Goal: Find specific page/section: Find specific page/section

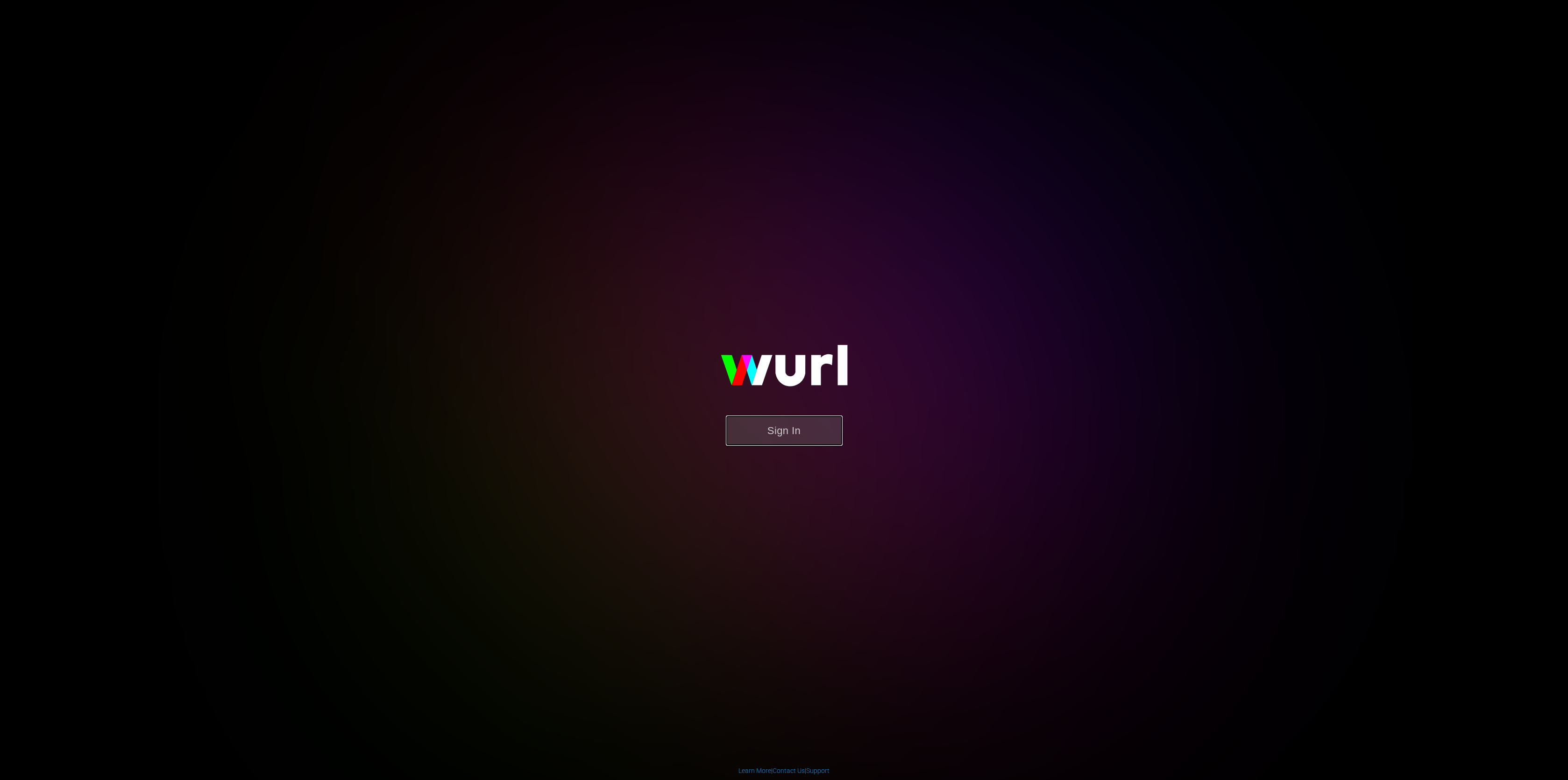
click at [804, 428] on button "Sign In" at bounding box center [784, 431] width 117 height 30
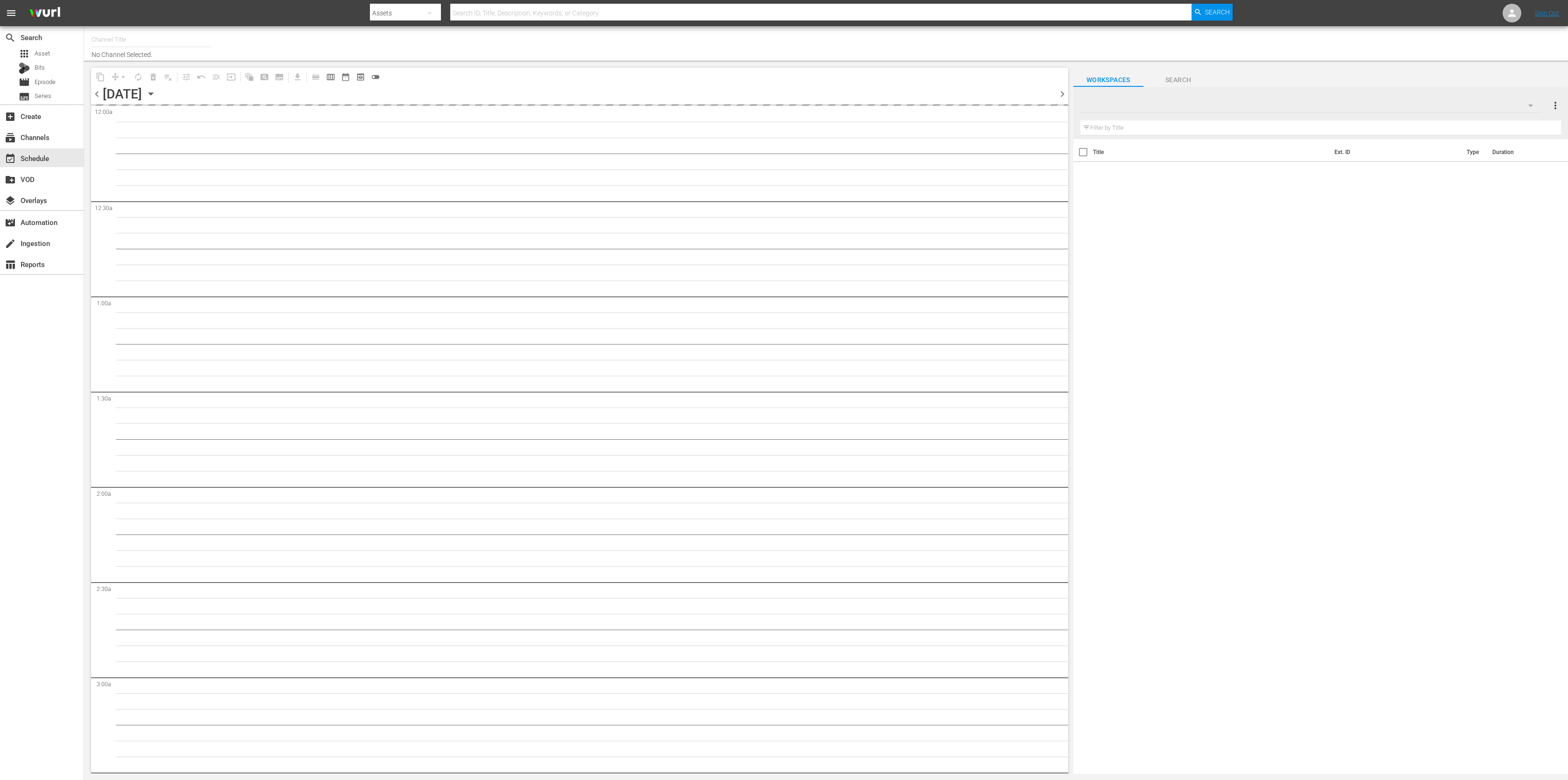
type input "DangerTV (161)"
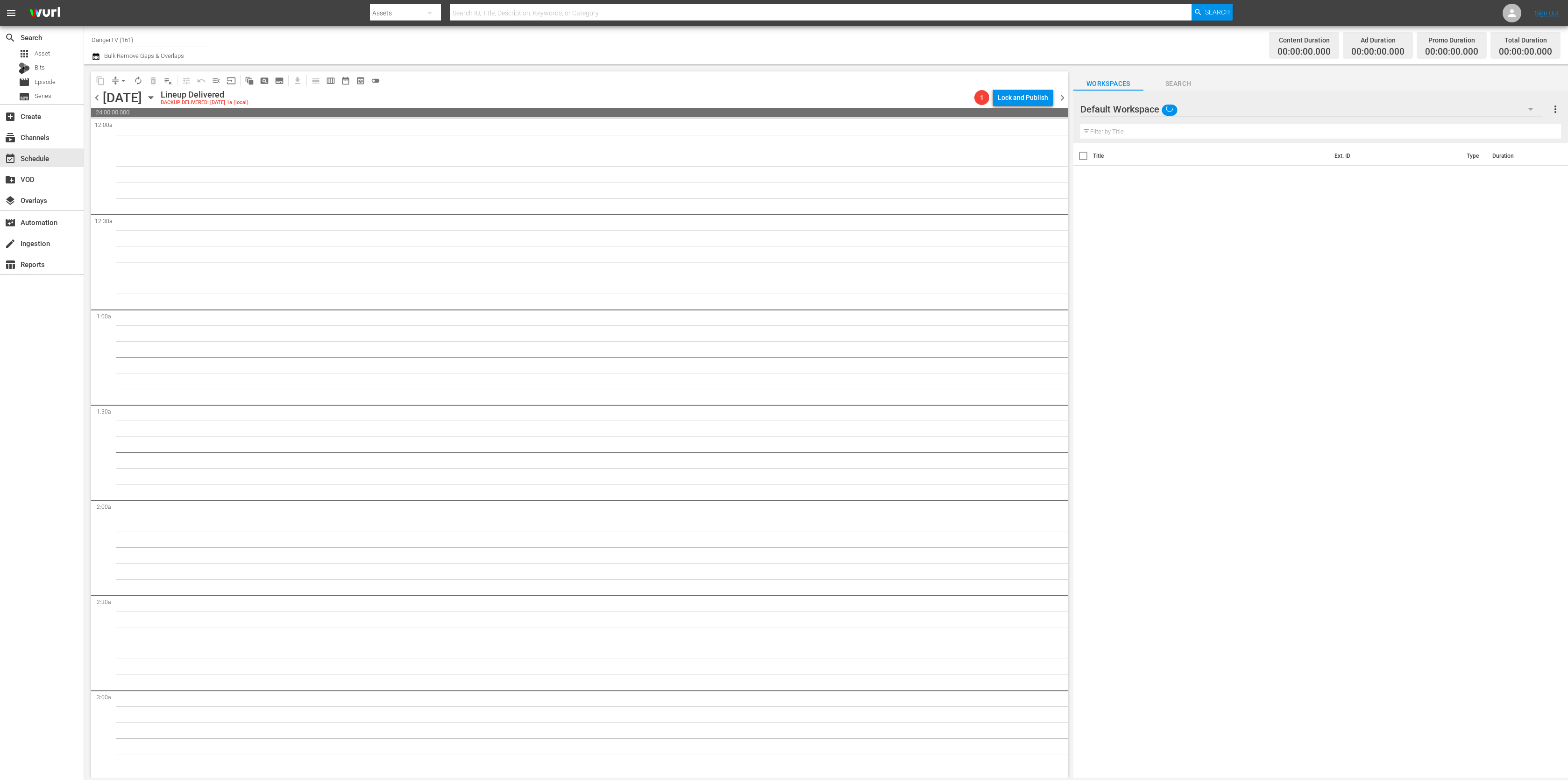
click at [130, 100] on div "[DATE]" at bounding box center [122, 97] width 39 height 15
click at [156, 99] on icon "button" at bounding box center [150, 97] width 10 height 10
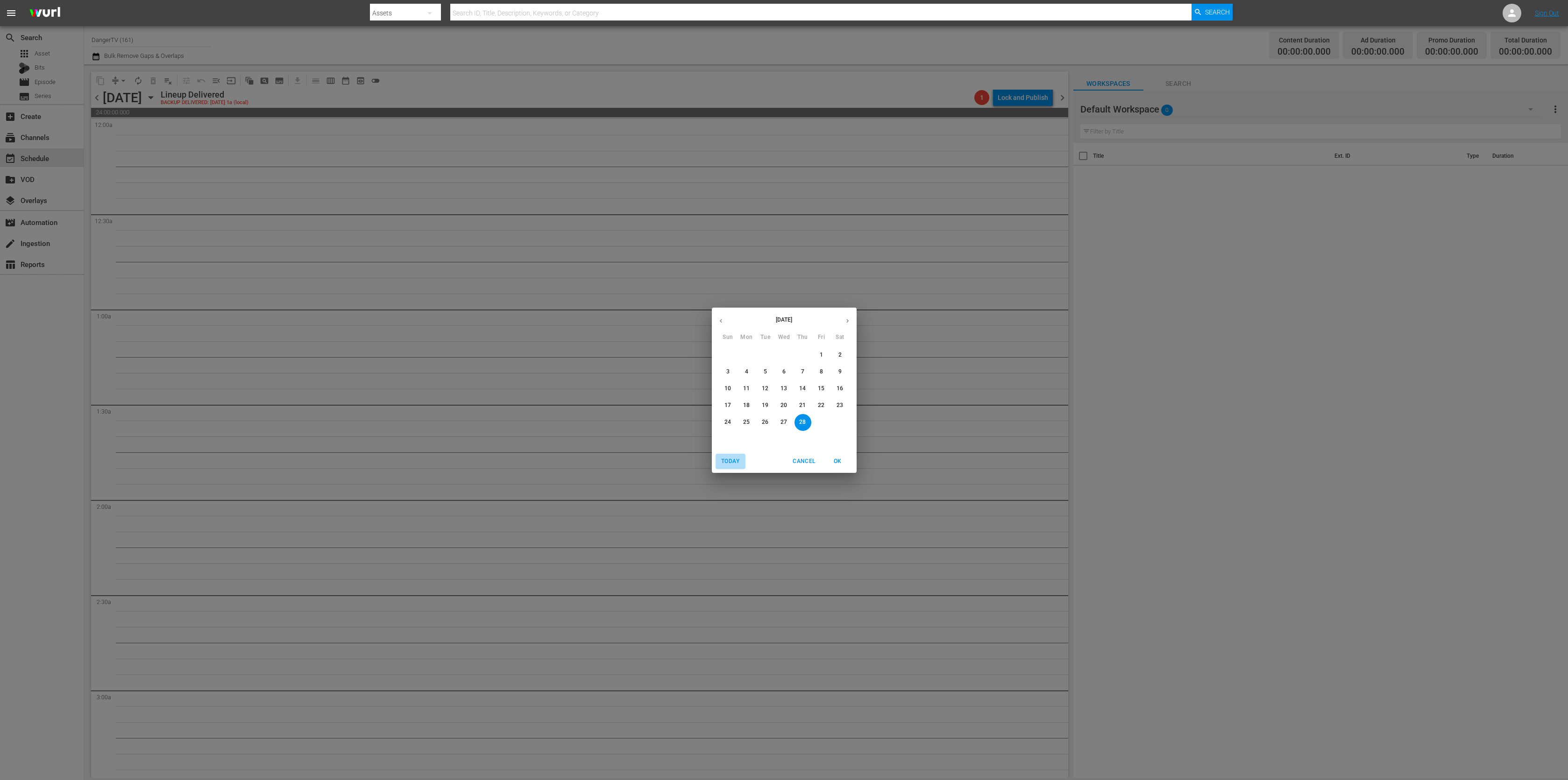
click at [728, 458] on span "Today" at bounding box center [730, 461] width 23 height 10
drag, startPoint x: 840, startPoint y: 459, endPoint x: 820, endPoint y: 469, distance: 22.4
click at [841, 461] on span "OK" at bounding box center [838, 461] width 23 height 10
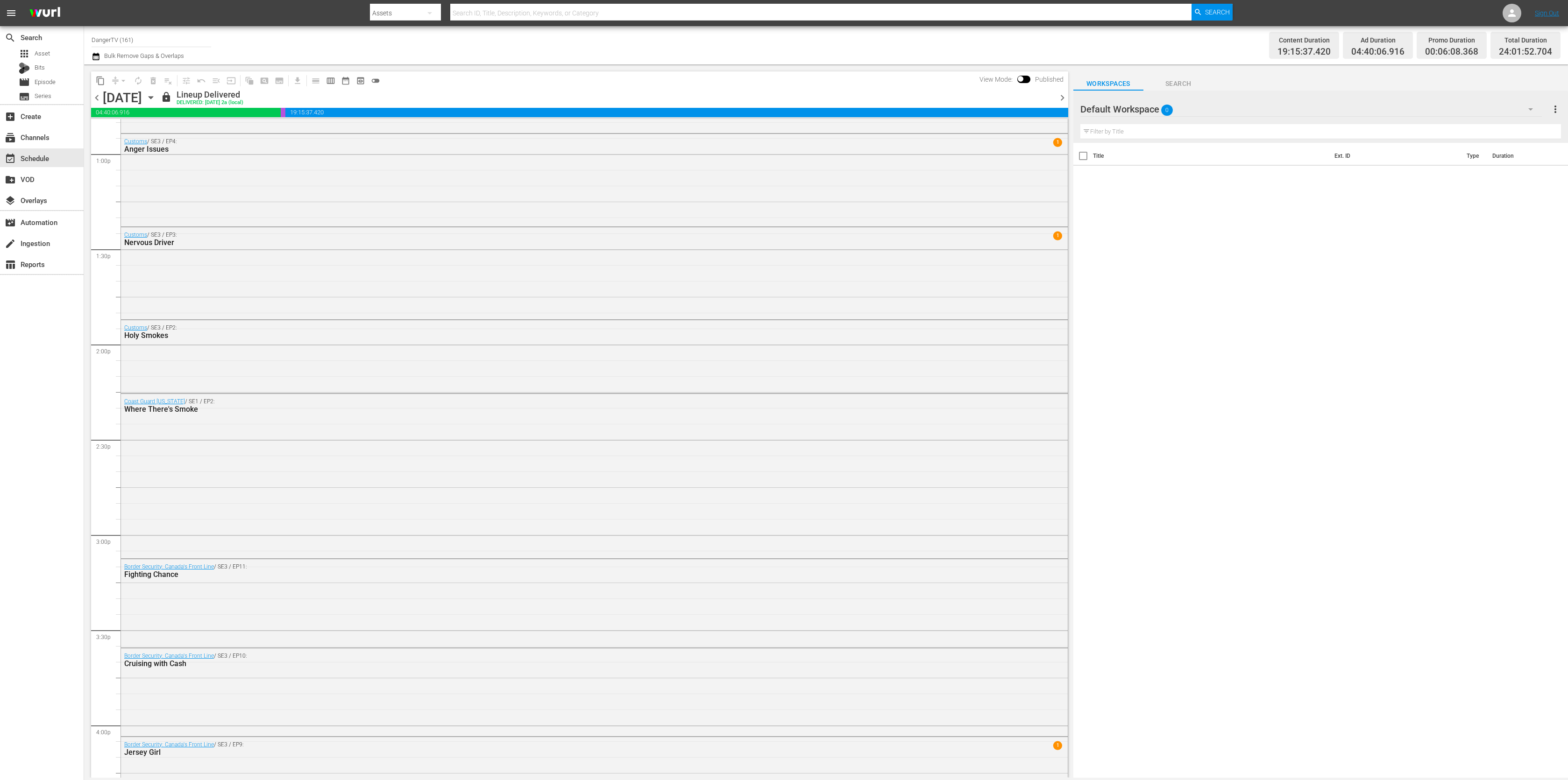
scroll to position [2471, 0]
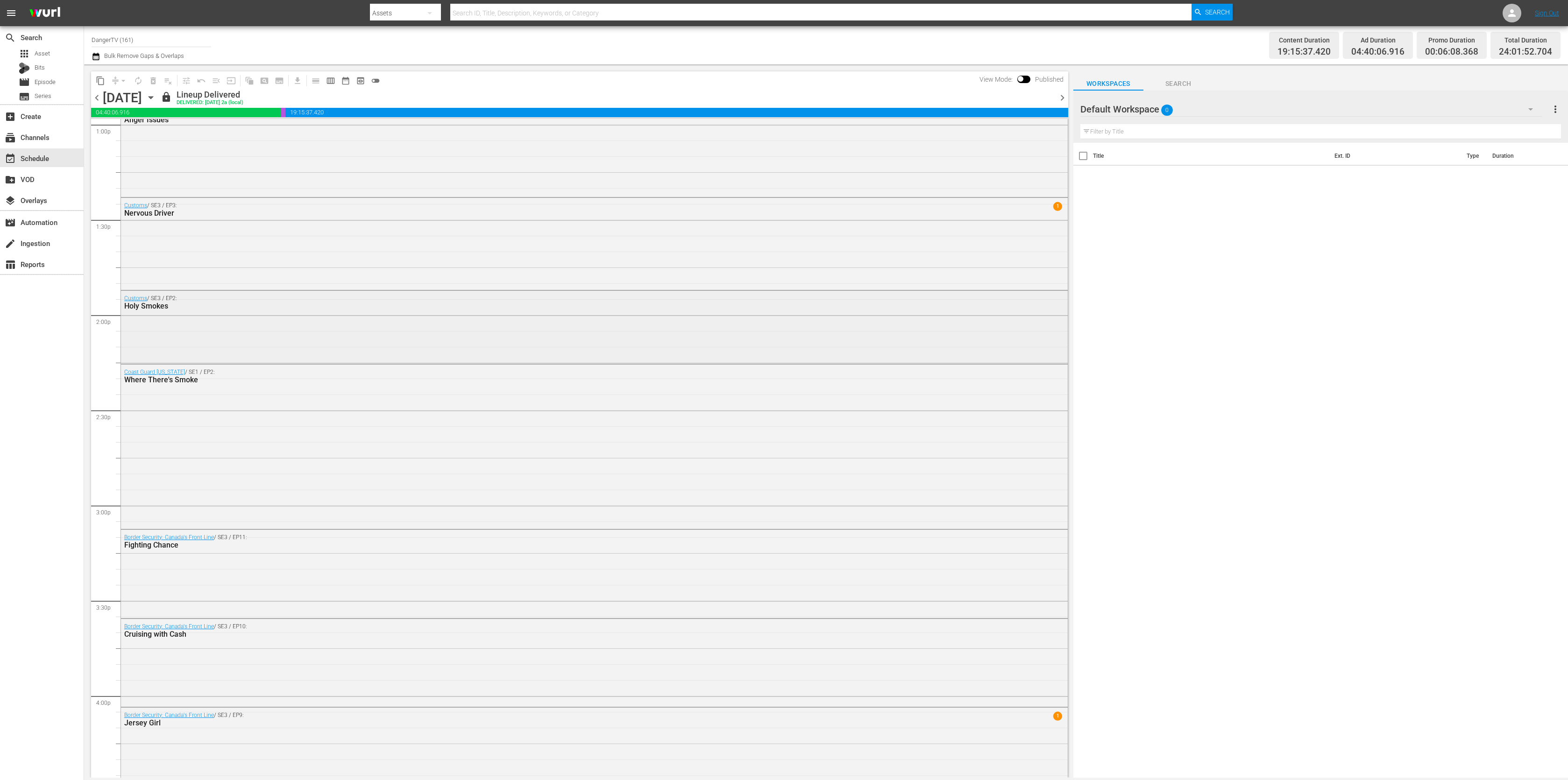
click at [850, 322] on div "Customs / SE3 / EP2: Holy Smokes" at bounding box center [594, 326] width 947 height 71
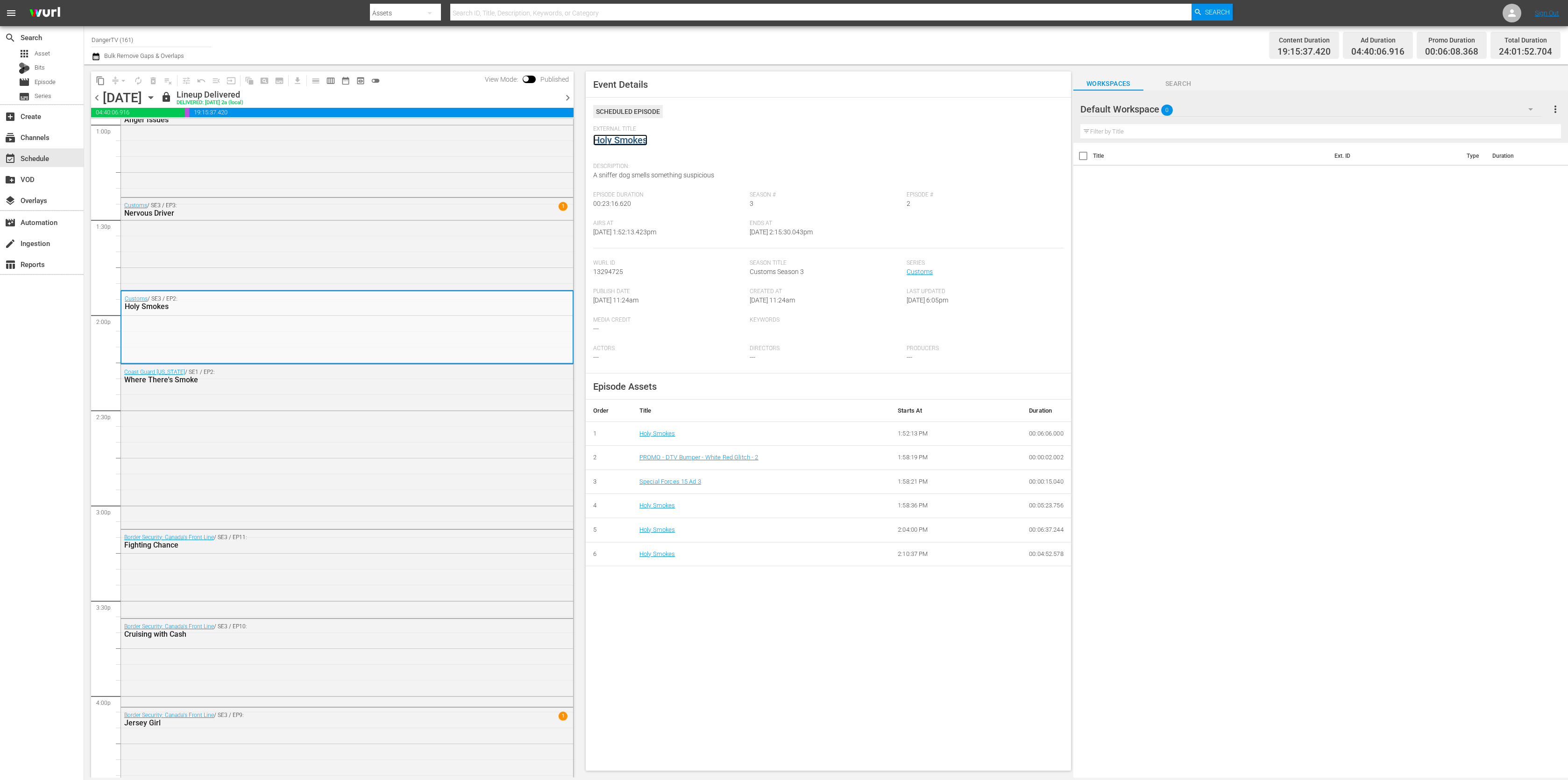
click at [618, 141] on link "Holy Smokes" at bounding box center [620, 140] width 54 height 11
